Goal: Information Seeking & Learning: Learn about a topic

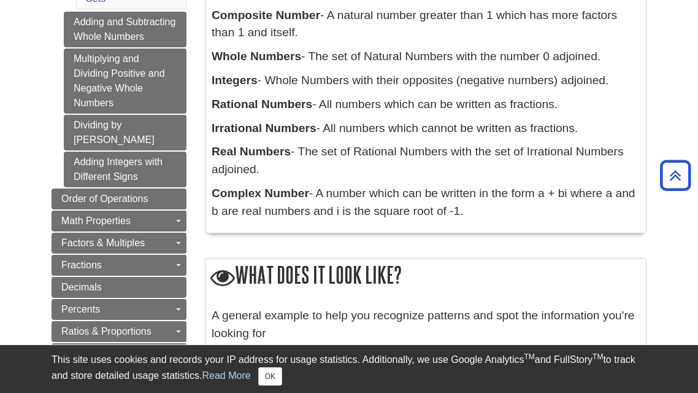
scroll to position [369, 0]
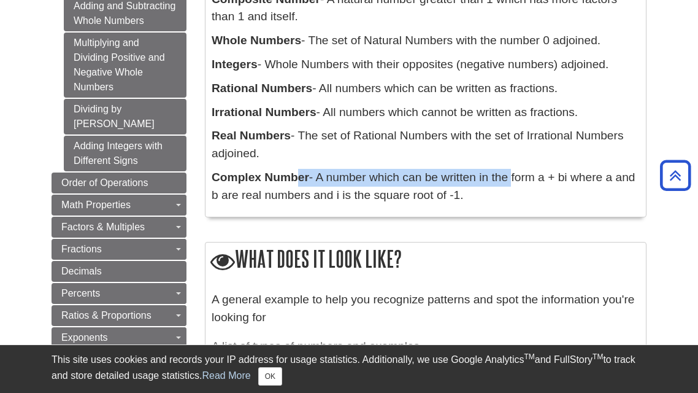
drag, startPoint x: 300, startPoint y: 177, endPoint x: 514, endPoint y: 177, distance: 214.1
click at [514, 177] on p "Complex Number - A number which can be written in the form a + bi where a and b…" at bounding box center [426, 187] width 428 height 36
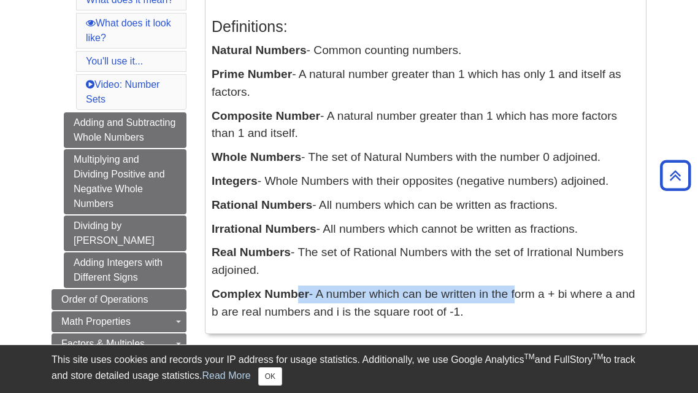
scroll to position [252, 0]
drag, startPoint x: 214, startPoint y: 50, endPoint x: 480, endPoint y: 323, distance: 381.7
click at [480, 323] on div "Definitions: Natural Numbers - Common counting numbers. Prime Number - A natura…" at bounding box center [426, 166] width 428 height 321
copy div "Natural Numbers - Common counting numbers. Prime Number - A natural number grea…"
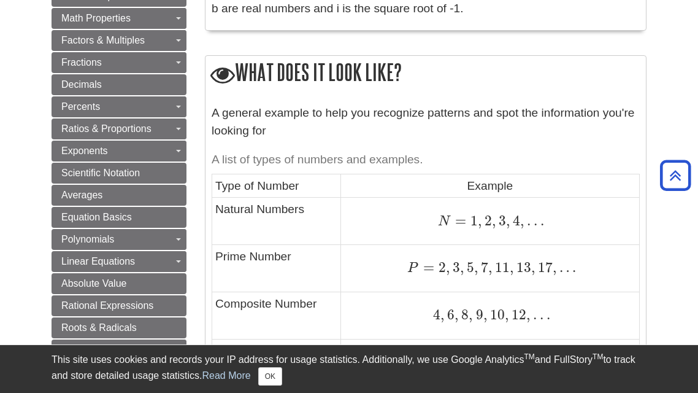
scroll to position [567, 0]
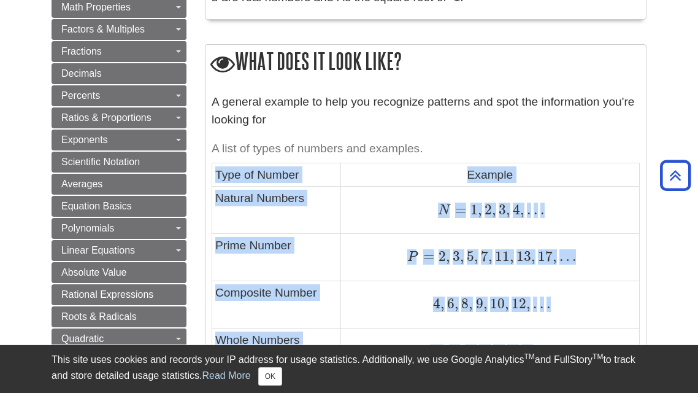
drag, startPoint x: 217, startPoint y: 174, endPoint x: 539, endPoint y: 343, distance: 363.8
click at [267, 372] on button "OK" at bounding box center [270, 376] width 24 height 18
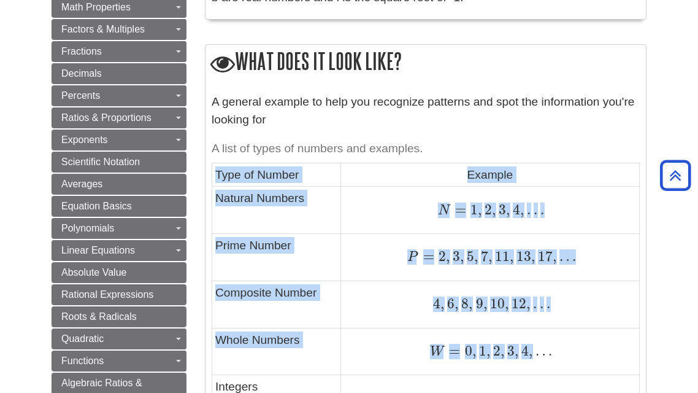
click at [220, 167] on td "Type of Number" at bounding box center [276, 174] width 129 height 23
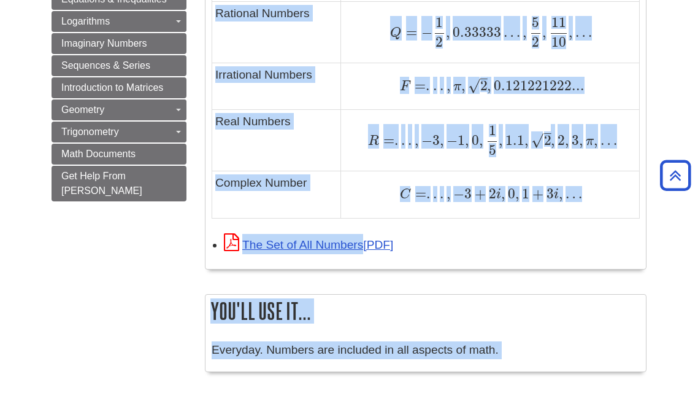
scroll to position [1008, 0]
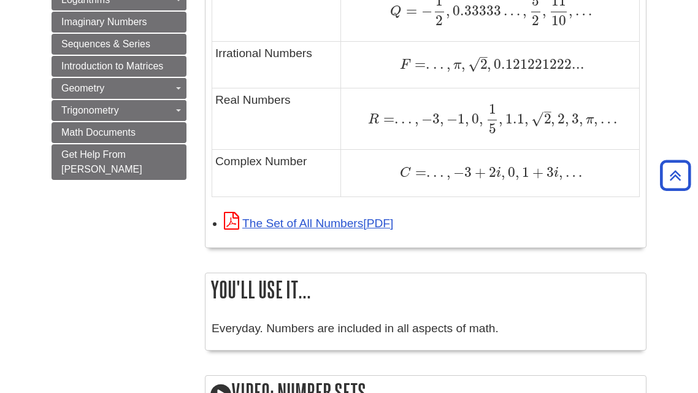
drag, startPoint x: 216, startPoint y: 169, endPoint x: 542, endPoint y: 203, distance: 327.4
click at [351, 225] on link "The Set of All Numbers" at bounding box center [308, 223] width 169 height 13
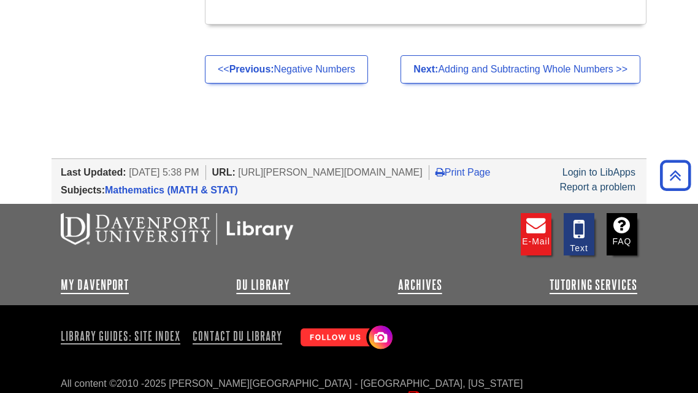
scroll to position [0, 0]
